Goal: Information Seeking & Learning: Learn about a topic

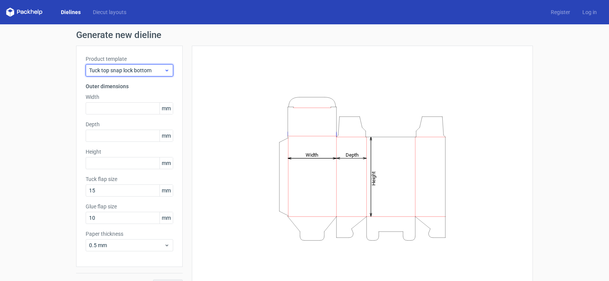
click at [111, 74] on div "Tuck top snap lock bottom" at bounding box center [129, 70] width 87 height 12
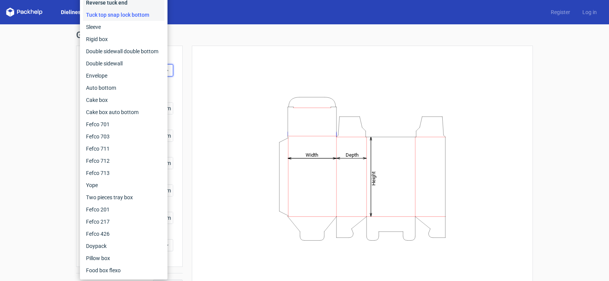
click at [100, 5] on div "Reverse tuck end" at bounding box center [123, 3] width 81 height 12
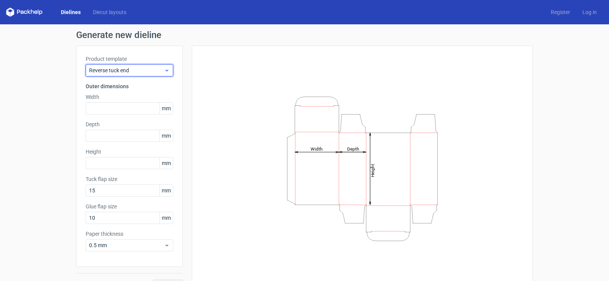
click at [143, 73] on span "Reverse tuck end" at bounding box center [126, 71] width 75 height 8
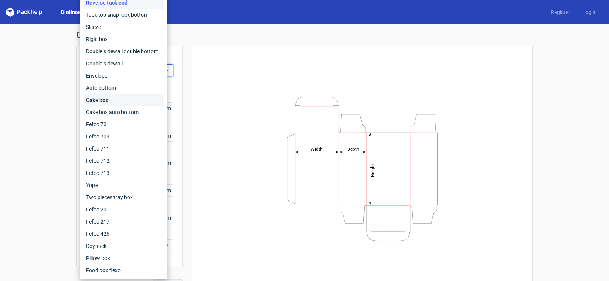
click at [109, 94] on div "Cake box" at bounding box center [123, 100] width 81 height 12
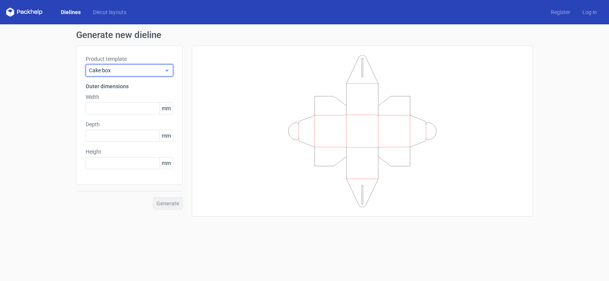
click at [121, 72] on span "Cake box" at bounding box center [126, 71] width 75 height 8
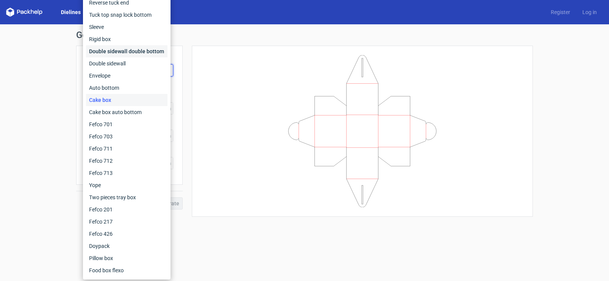
click at [130, 52] on div "Double sidewall double bottom" at bounding box center [126, 51] width 81 height 12
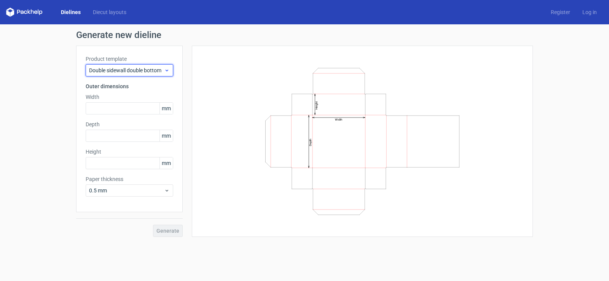
click at [130, 67] on span "Double sidewall double bottom" at bounding box center [126, 71] width 75 height 8
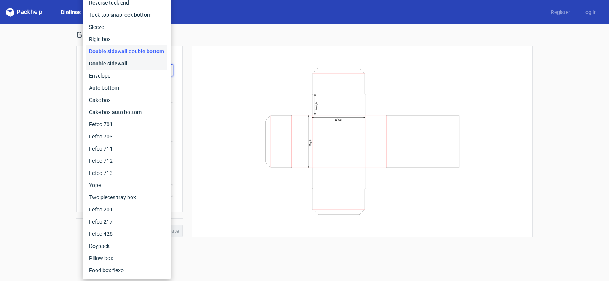
click at [130, 67] on div "Double sidewall" at bounding box center [126, 63] width 81 height 12
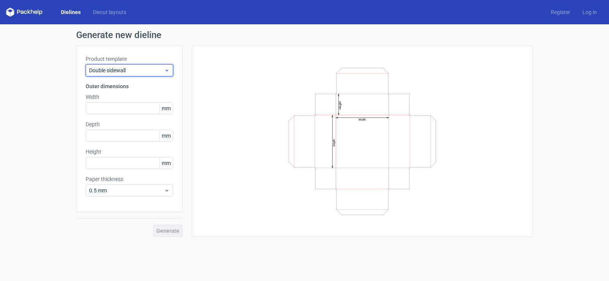
click at [130, 67] on span "Double sidewall" at bounding box center [126, 71] width 75 height 8
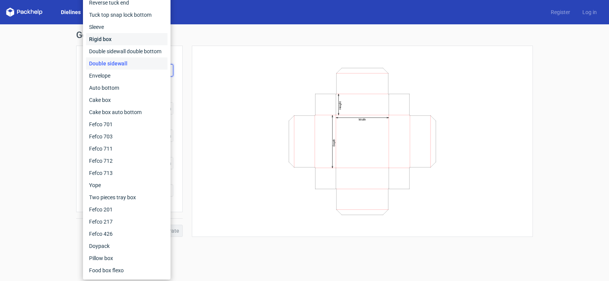
click at [121, 41] on div "Rigid box" at bounding box center [126, 39] width 81 height 12
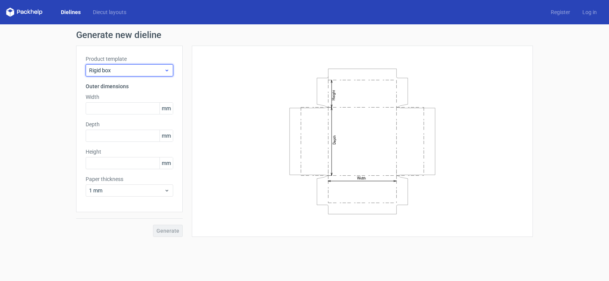
click at [119, 70] on span "Rigid box" at bounding box center [126, 71] width 75 height 8
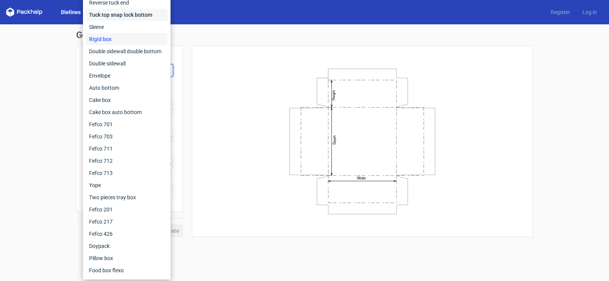
click at [103, 19] on div "Tuck top snap lock bottom" at bounding box center [126, 15] width 81 height 12
